Goal: Task Accomplishment & Management: Manage account settings

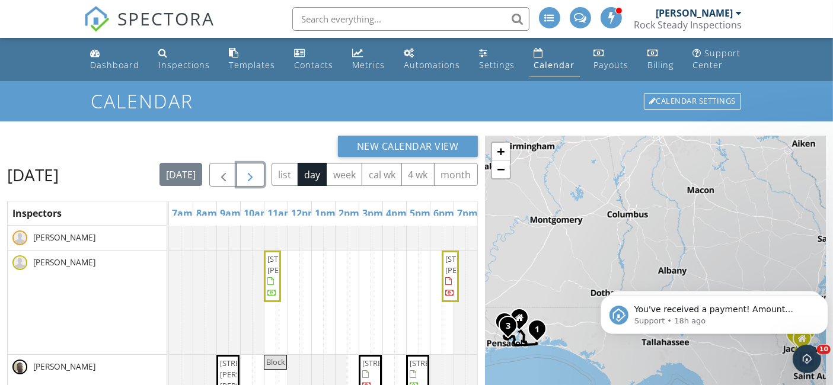
click at [264, 177] on button "button" at bounding box center [250, 175] width 28 height 24
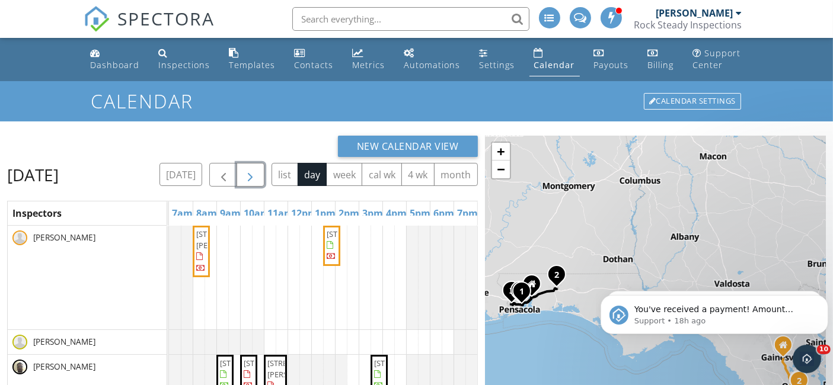
click at [257, 171] on span "button" at bounding box center [250, 175] width 14 height 14
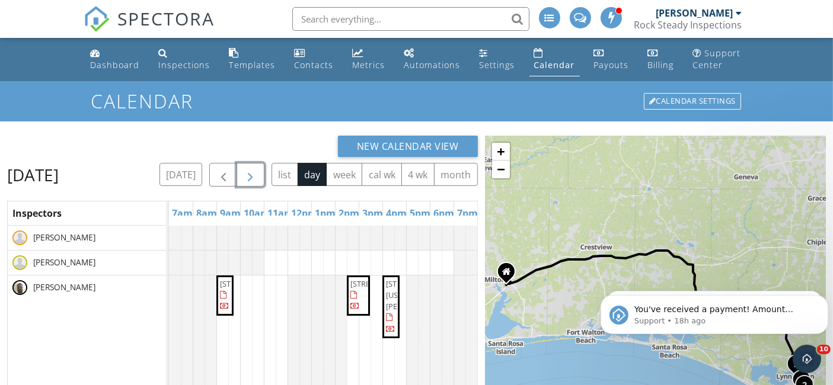
click at [264, 171] on button "button" at bounding box center [250, 175] width 28 height 24
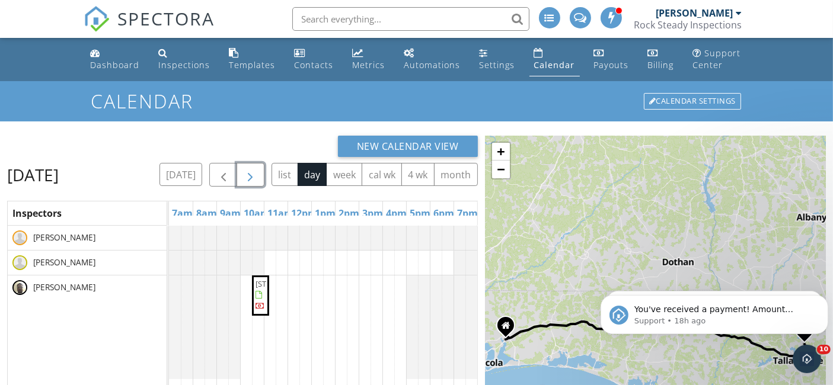
click at [257, 172] on span "button" at bounding box center [250, 175] width 14 height 14
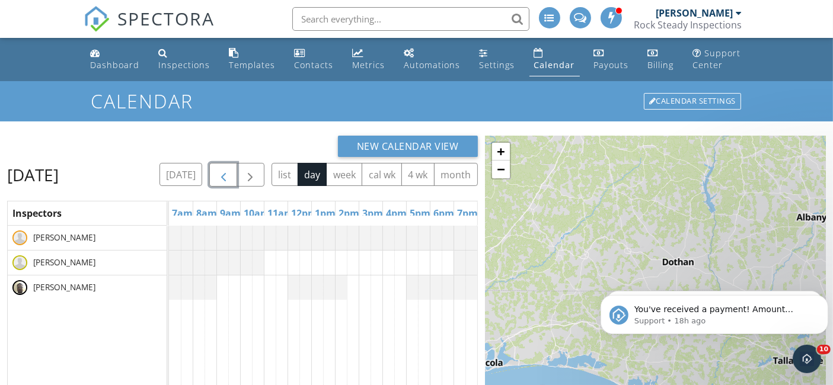
click at [231, 172] on span "button" at bounding box center [223, 175] width 14 height 14
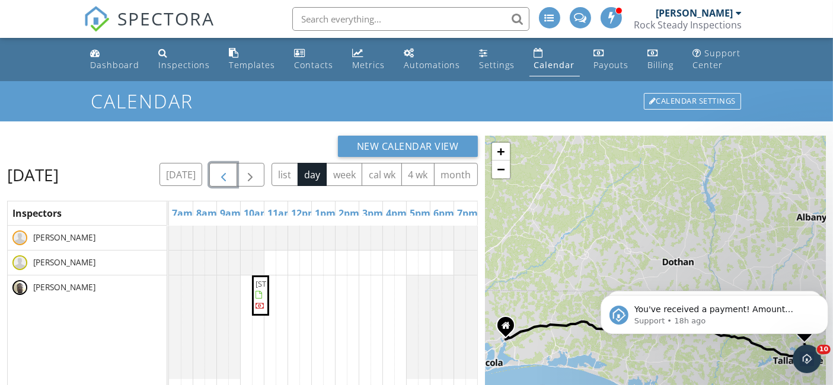
click at [231, 173] on span "button" at bounding box center [223, 175] width 14 height 14
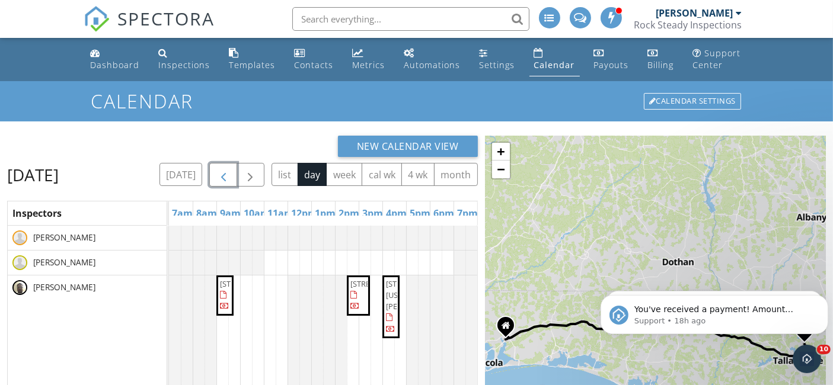
click at [237, 173] on button "button" at bounding box center [223, 175] width 28 height 24
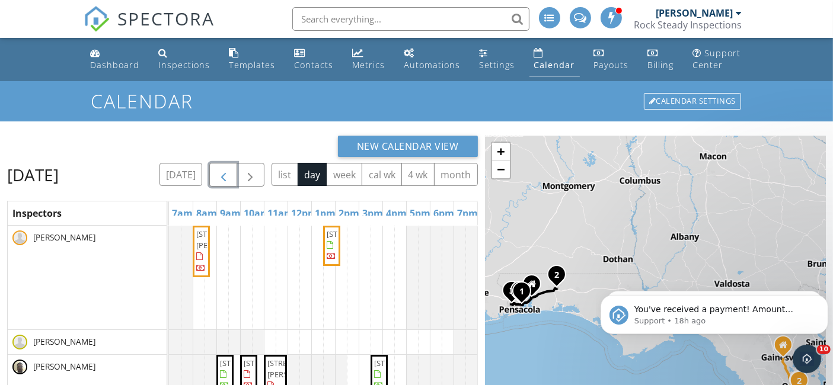
click at [237, 172] on button "button" at bounding box center [223, 175] width 28 height 24
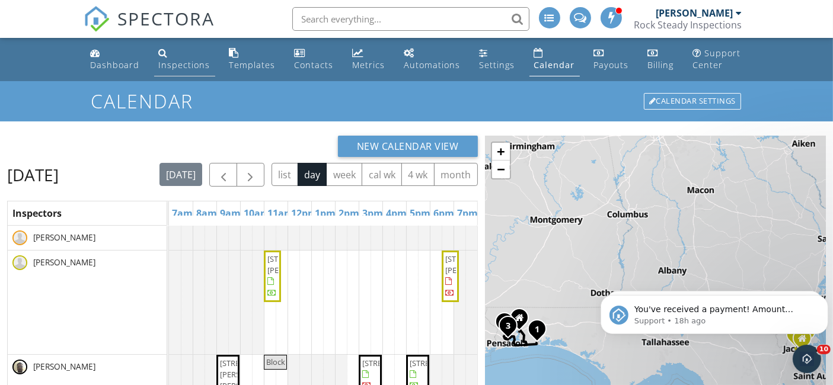
click at [177, 57] on link "Inspections" at bounding box center [184, 60] width 61 height 34
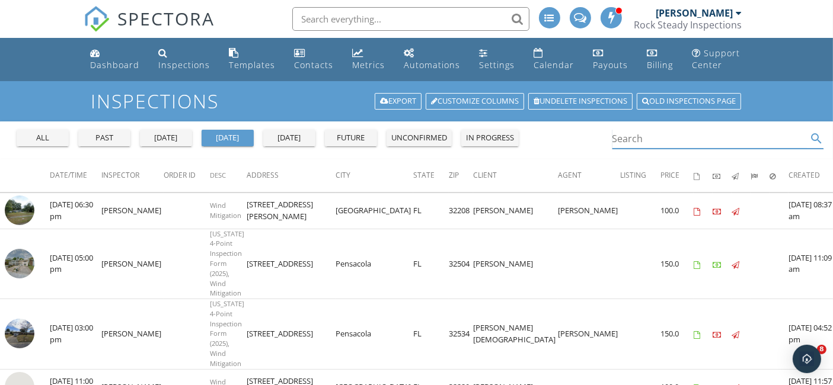
click at [640, 141] on input "Search" at bounding box center [709, 139] width 195 height 20
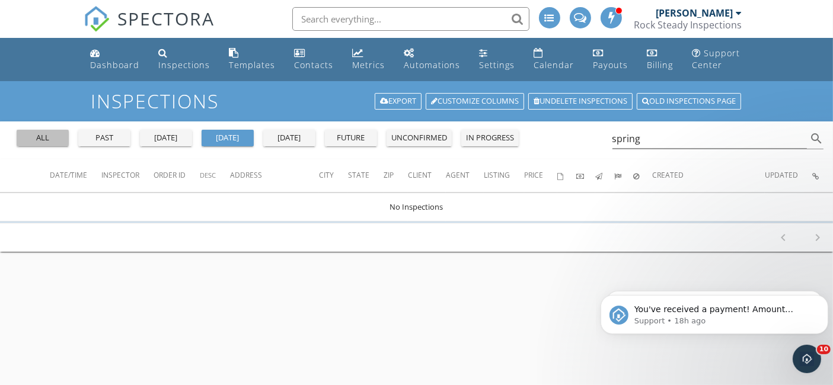
click at [55, 139] on div "all" at bounding box center [42, 138] width 43 height 12
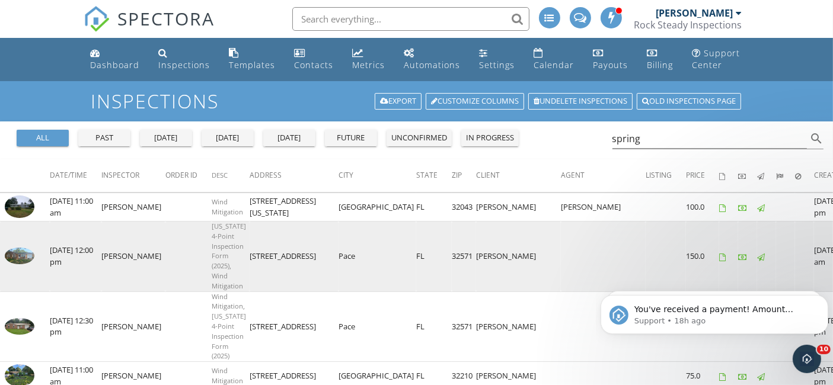
click at [23, 261] on img at bounding box center [20, 256] width 30 height 17
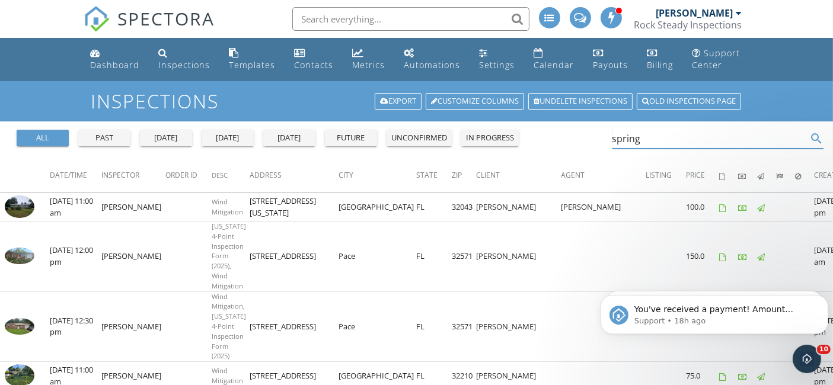
click at [644, 141] on input "spring" at bounding box center [709, 139] width 195 height 20
type input "s"
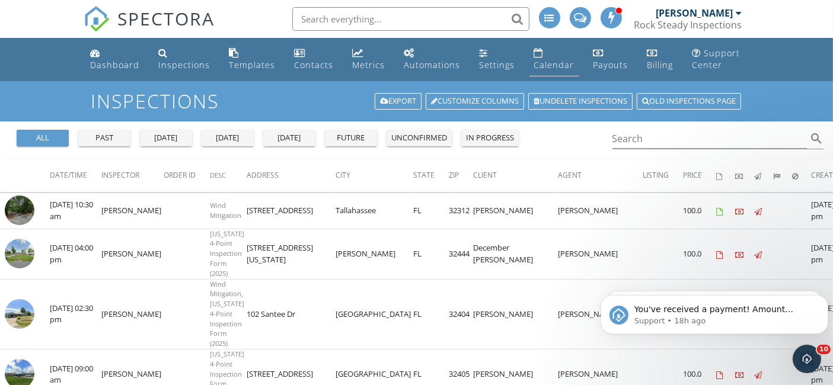
click at [534, 68] on div "Calendar" at bounding box center [554, 64] width 40 height 11
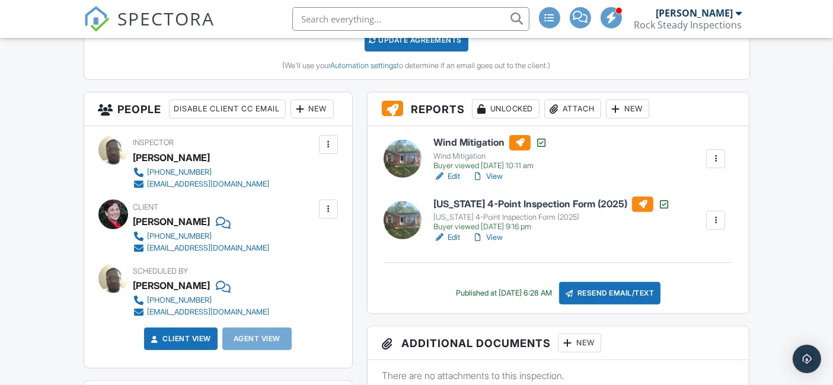
click at [453, 235] on link "Edit" at bounding box center [446, 238] width 27 height 12
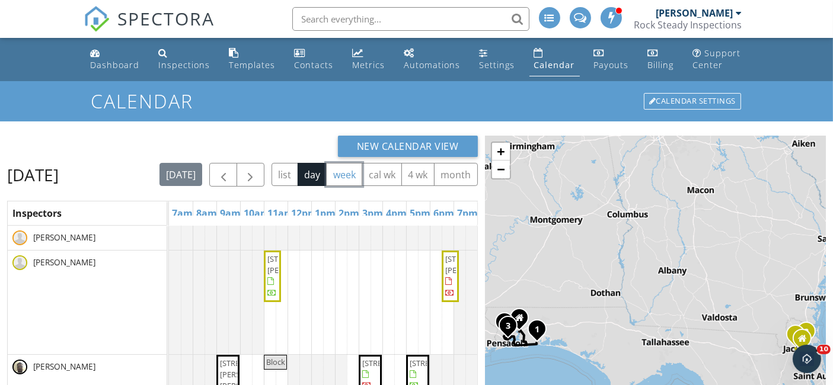
click at [326, 186] on button "week" at bounding box center [344, 174] width 36 height 23
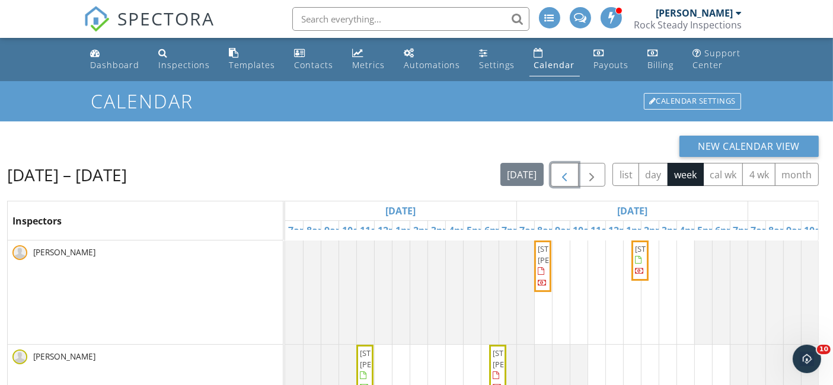
click at [565, 168] on span "button" at bounding box center [564, 175] width 14 height 14
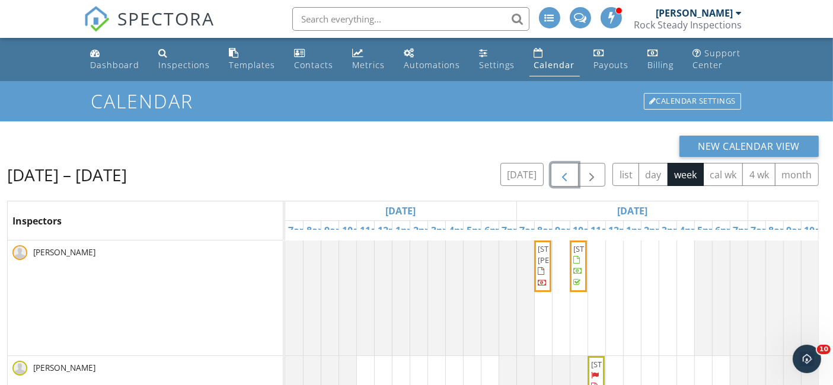
click at [565, 168] on span "button" at bounding box center [564, 175] width 14 height 14
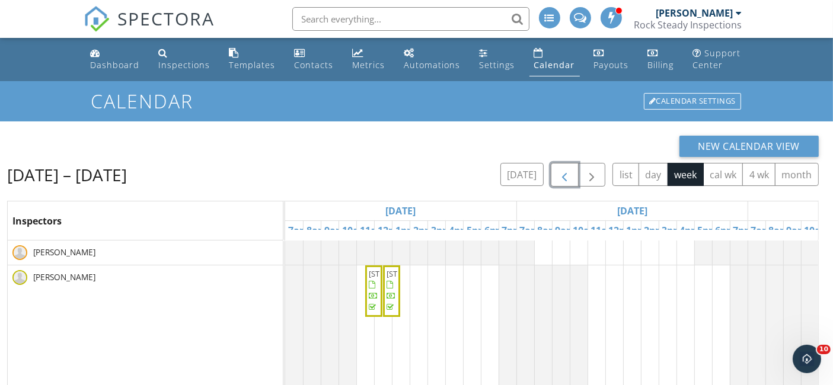
click at [565, 168] on span "button" at bounding box center [564, 175] width 14 height 14
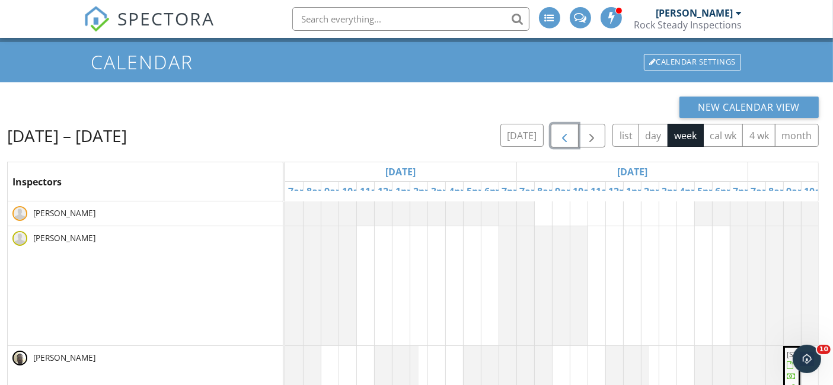
click at [565, 133] on span "button" at bounding box center [564, 136] width 14 height 14
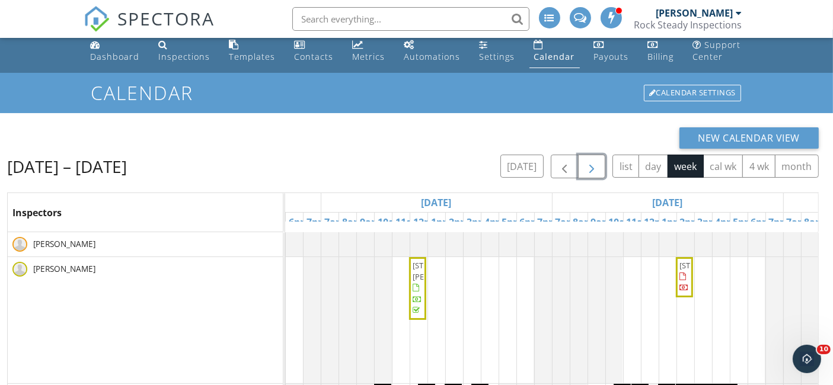
click at [590, 165] on span "button" at bounding box center [591, 167] width 14 height 14
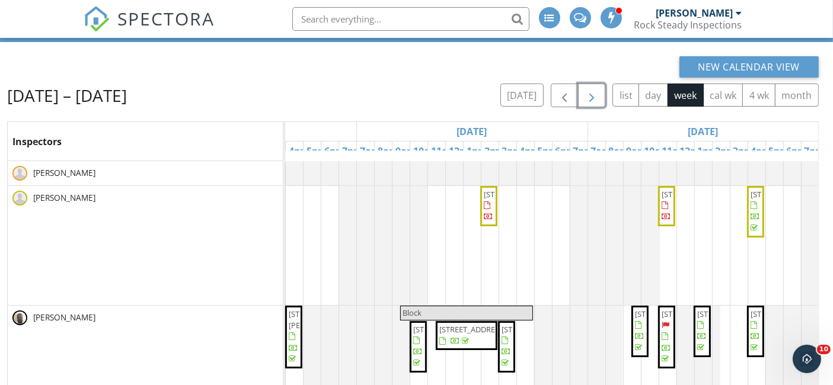
click at [593, 92] on span "button" at bounding box center [591, 96] width 14 height 14
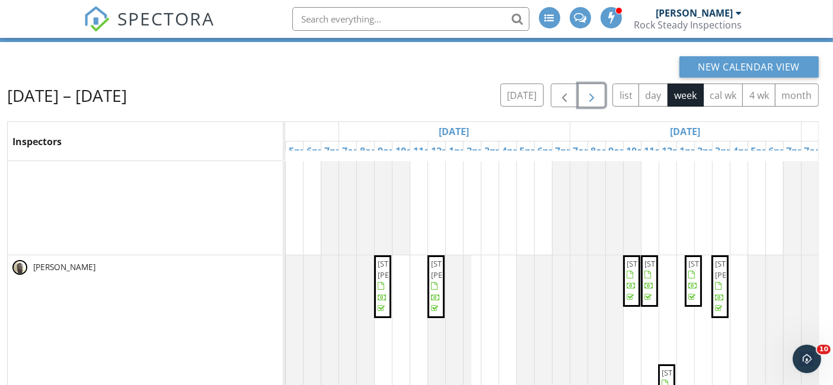
click at [649, 269] on span "5119 NW 70th Terrace, Bell 32619" at bounding box center [677, 263] width 66 height 11
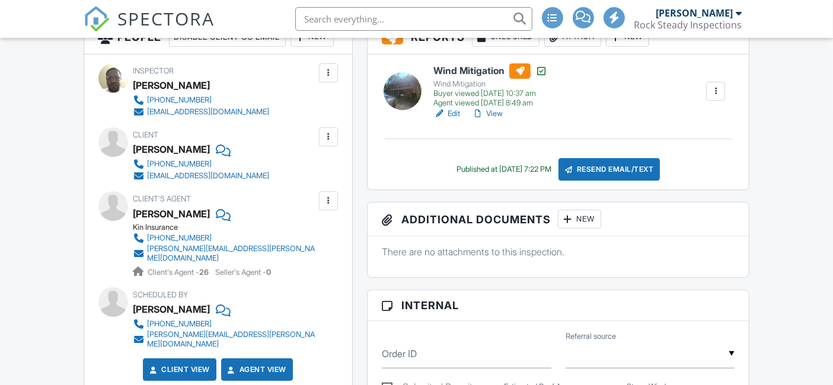
click at [493, 110] on link "View" at bounding box center [487, 114] width 31 height 12
